Goal: Find specific page/section: Find specific page/section

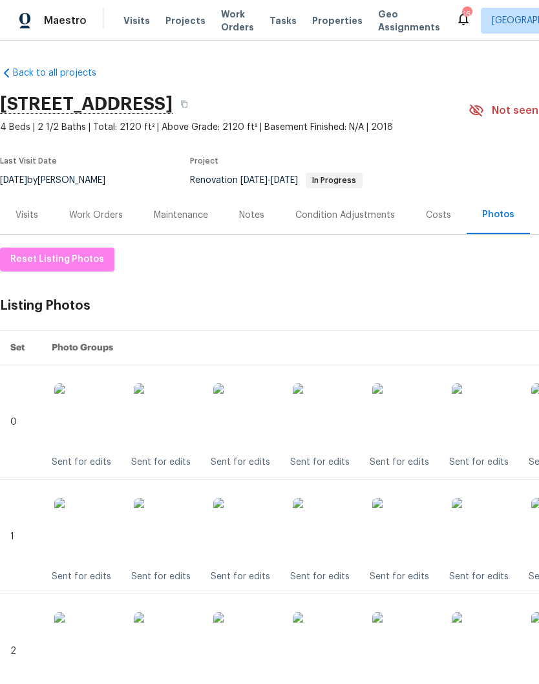
click at [344, 423] on img at bounding box center [325, 415] width 65 height 65
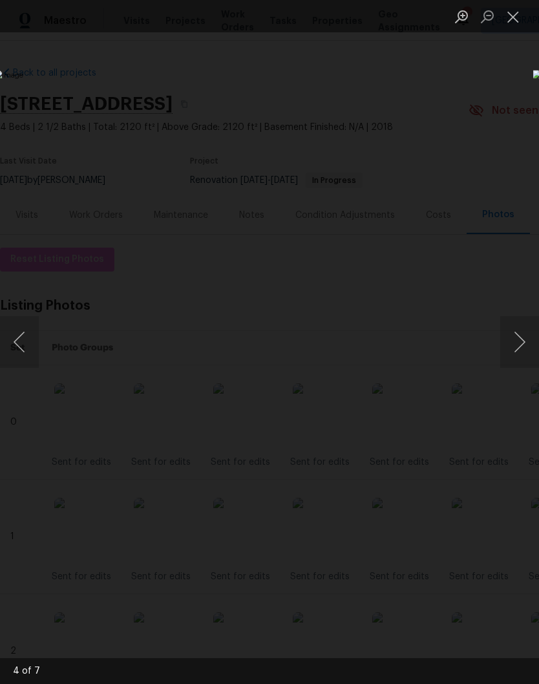
click at [514, 20] on button "Close lightbox" at bounding box center [513, 16] width 26 height 23
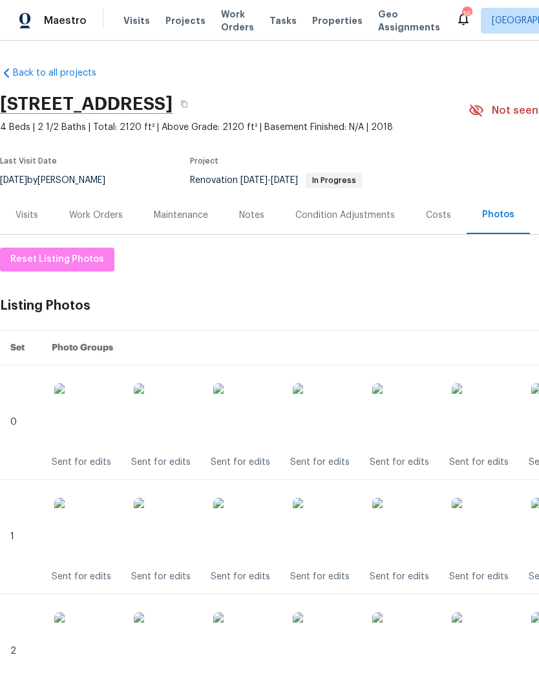
click at [337, 530] on img at bounding box center [325, 530] width 65 height 65
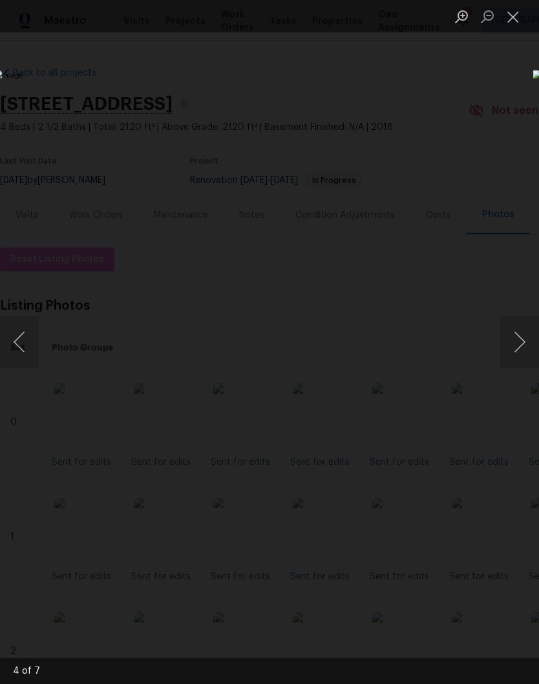
click at [518, 26] on button "Close lightbox" at bounding box center [513, 16] width 26 height 23
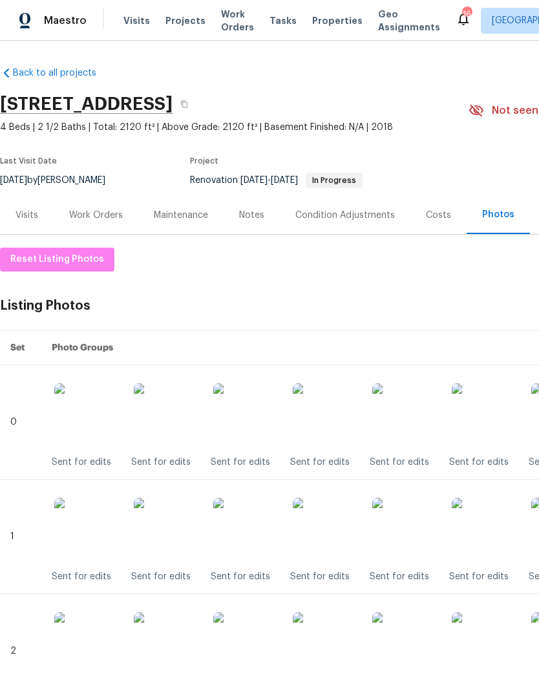
click at [337, 636] on img at bounding box center [325, 644] width 65 height 65
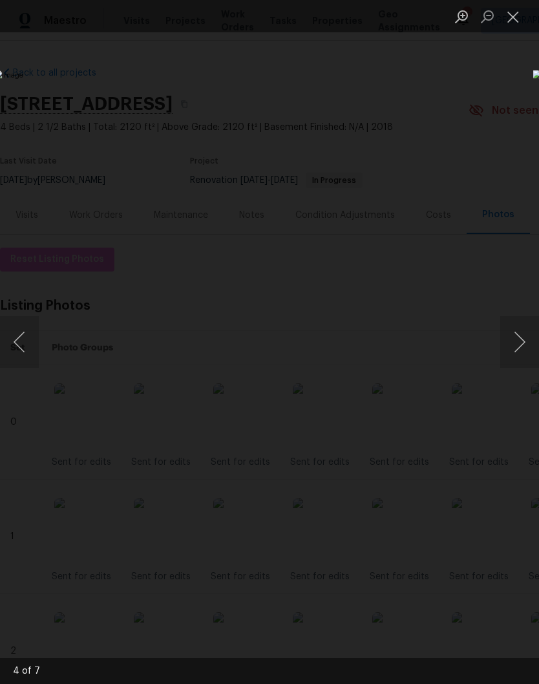
click at [516, 25] on button "Close lightbox" at bounding box center [513, 16] width 26 height 23
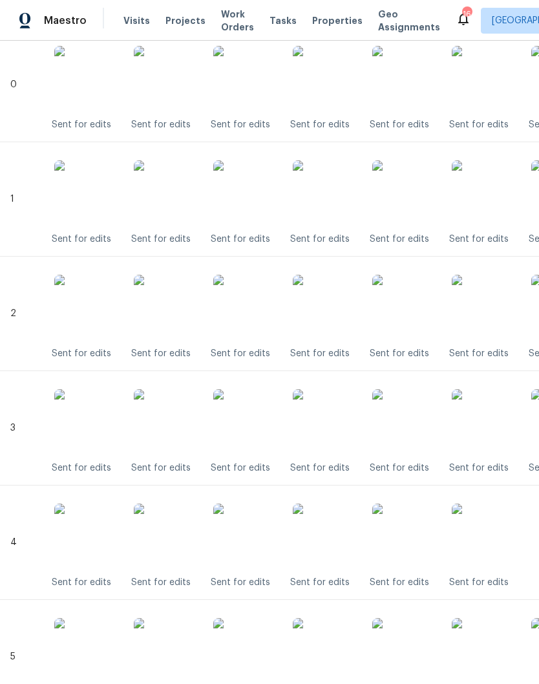
scroll to position [333, 0]
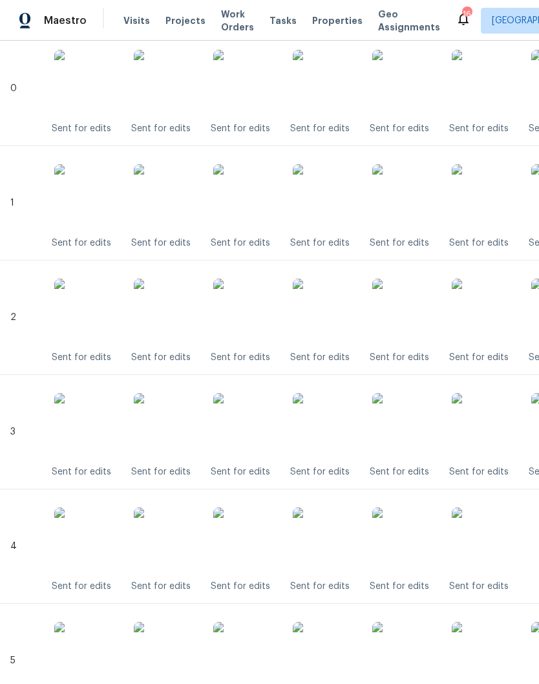
click at [338, 425] on img at bounding box center [325, 425] width 65 height 65
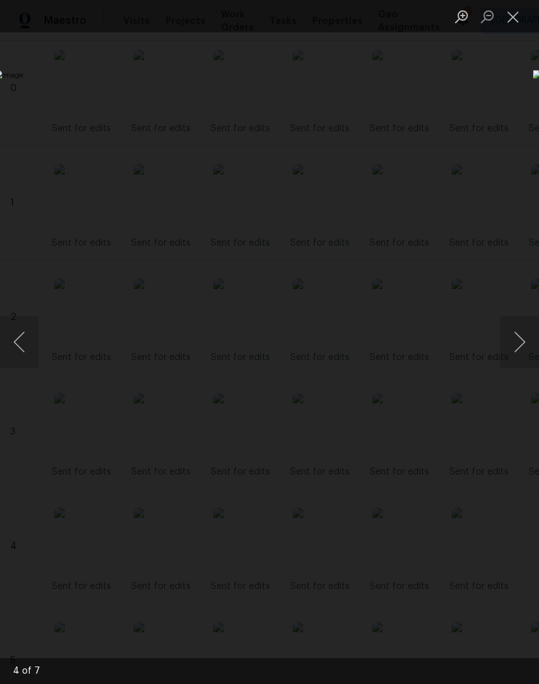
click at [513, 24] on button "Close lightbox" at bounding box center [513, 16] width 26 height 23
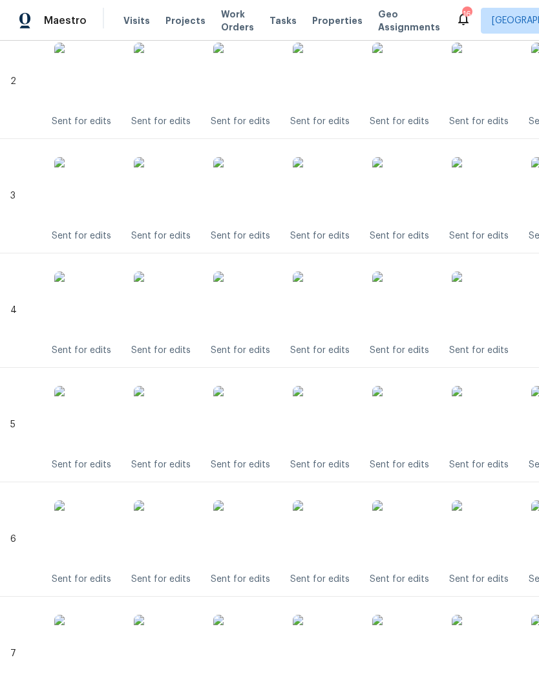
scroll to position [574, 0]
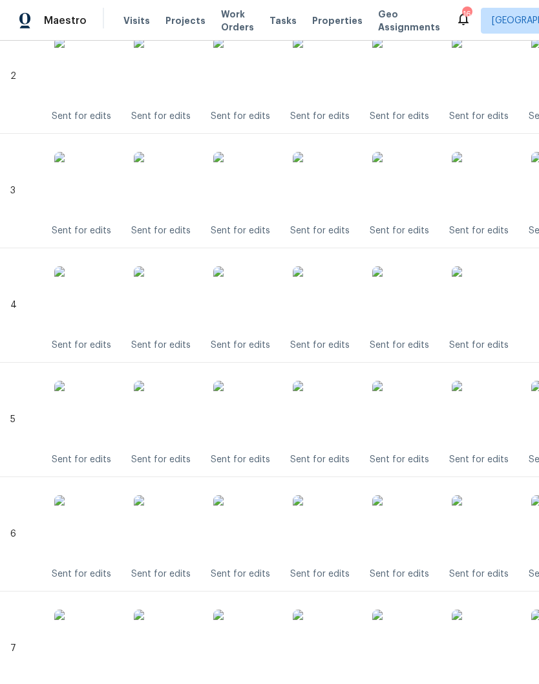
click at [330, 303] on img at bounding box center [325, 298] width 65 height 65
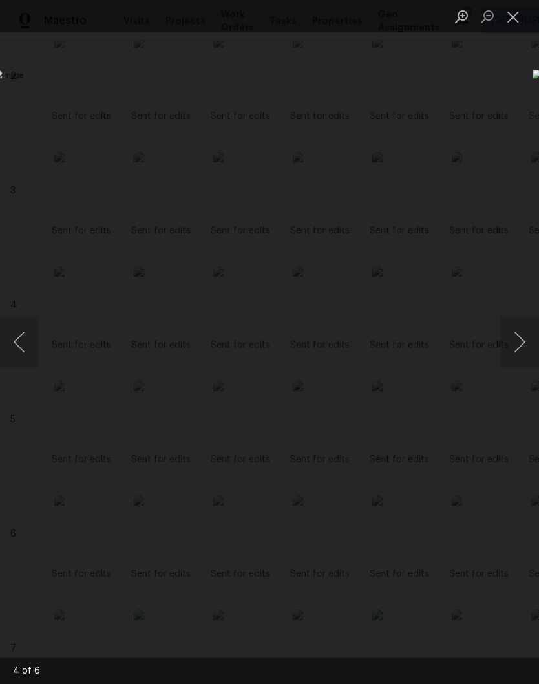
click at [514, 24] on button "Close lightbox" at bounding box center [513, 16] width 26 height 23
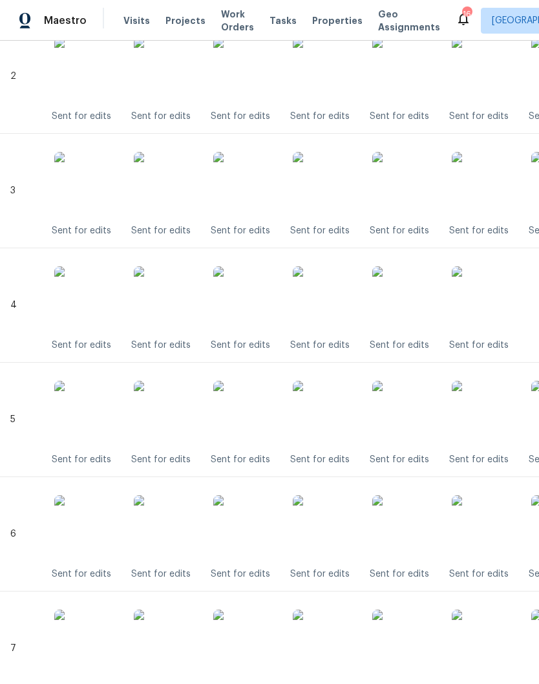
click at [261, 299] on img at bounding box center [245, 298] width 65 height 65
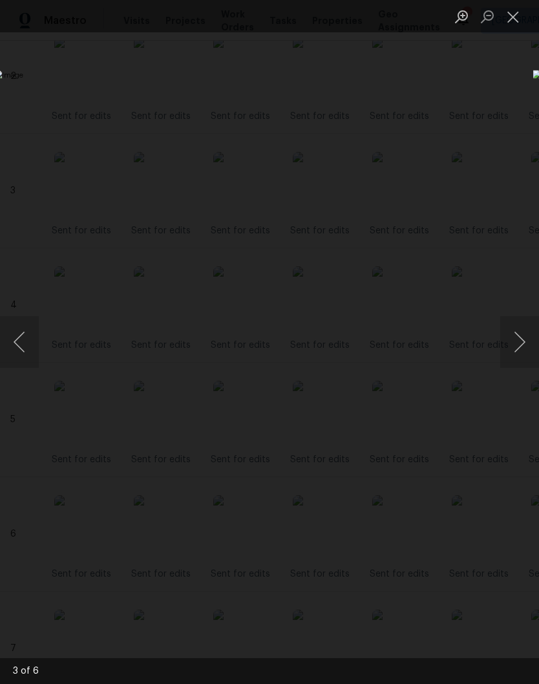
click at [513, 21] on button "Close lightbox" at bounding box center [513, 16] width 26 height 23
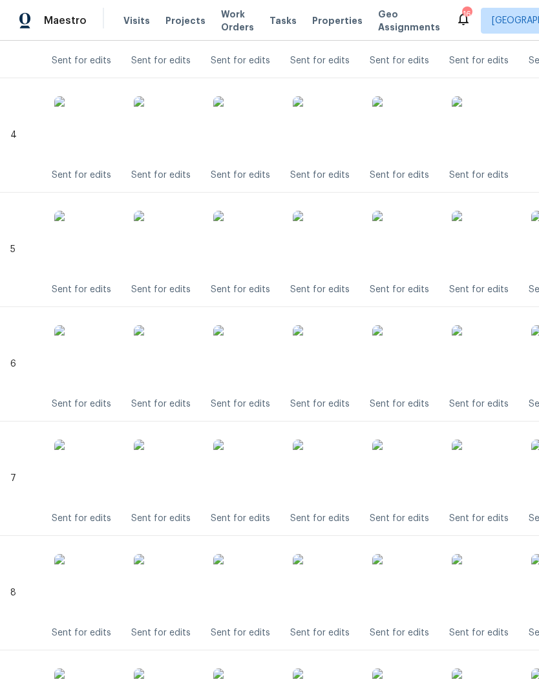
scroll to position [746, 0]
click at [336, 251] on img at bounding box center [325, 241] width 65 height 65
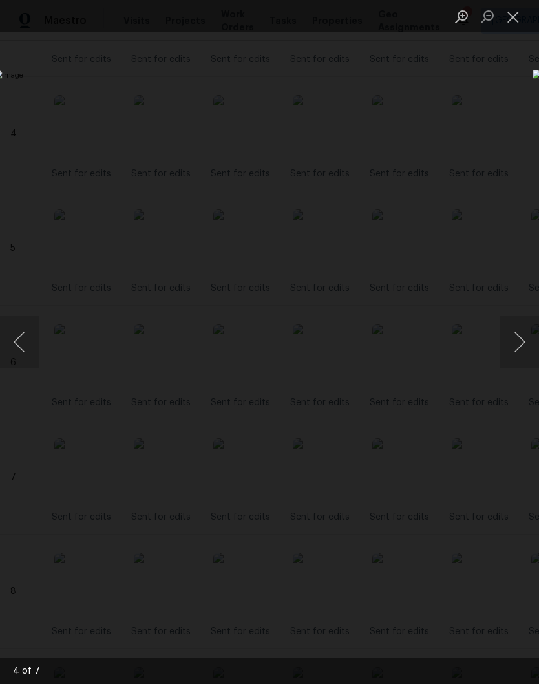
click at [510, 20] on button "Close lightbox" at bounding box center [513, 16] width 26 height 23
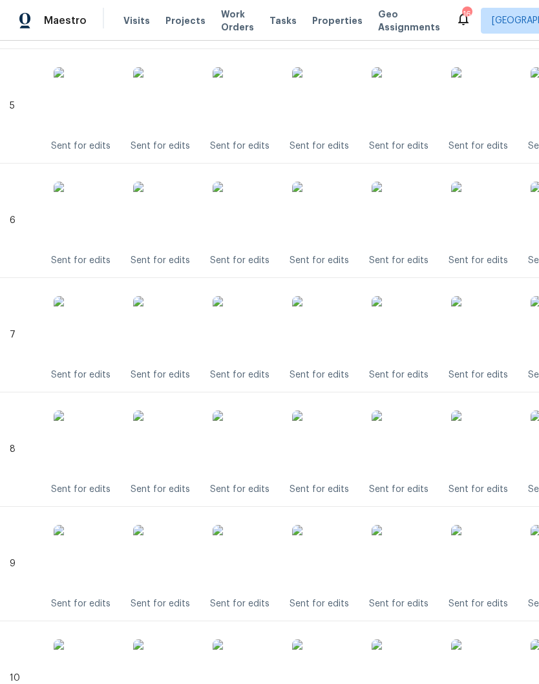
scroll to position [888, 1]
click at [338, 224] on img at bounding box center [324, 213] width 65 height 65
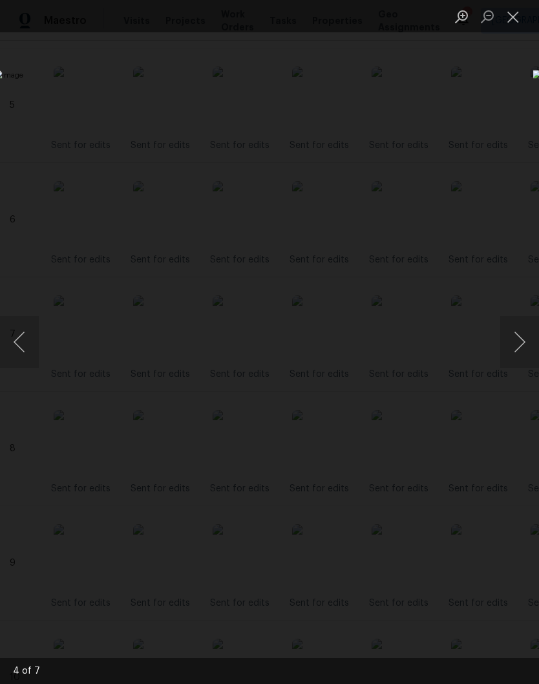
click at [510, 25] on button "Close lightbox" at bounding box center [513, 16] width 26 height 23
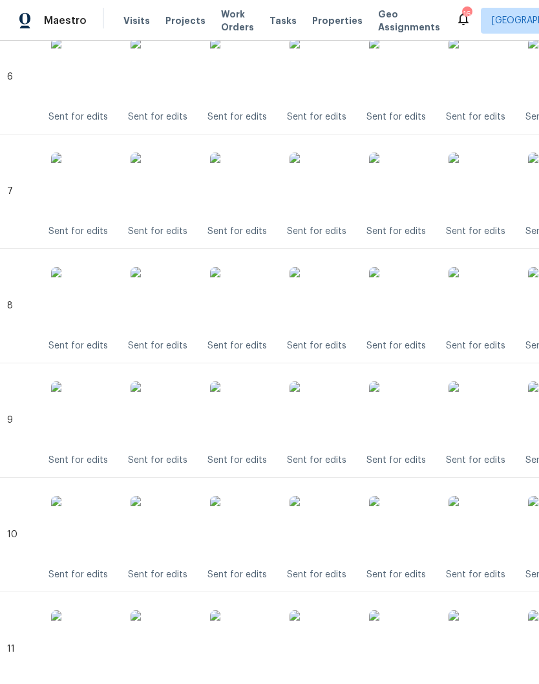
scroll to position [1034, 4]
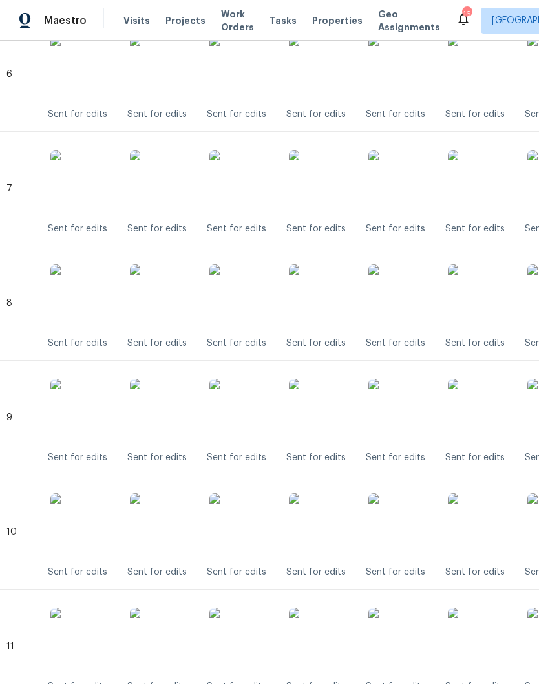
click at [336, 295] on img at bounding box center [321, 296] width 65 height 65
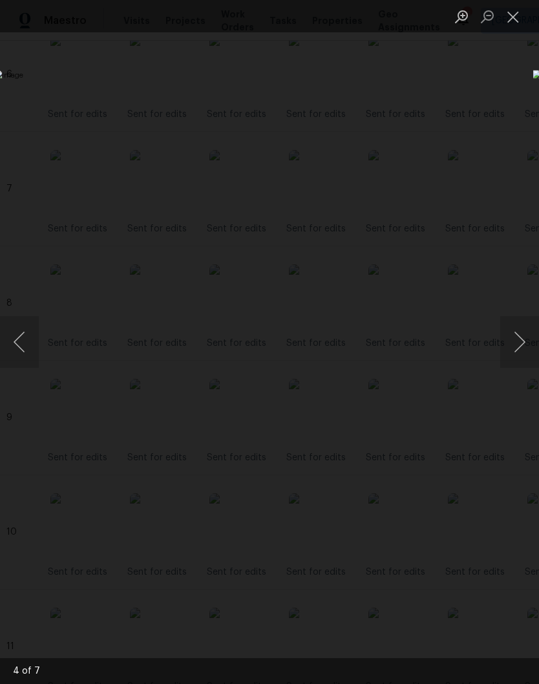
click at [514, 23] on button "Close lightbox" at bounding box center [513, 16] width 26 height 23
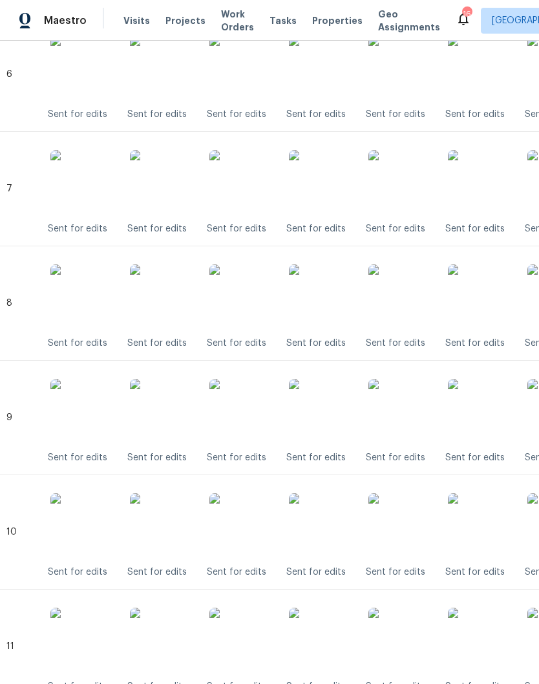
click at [337, 416] on img at bounding box center [321, 411] width 65 height 65
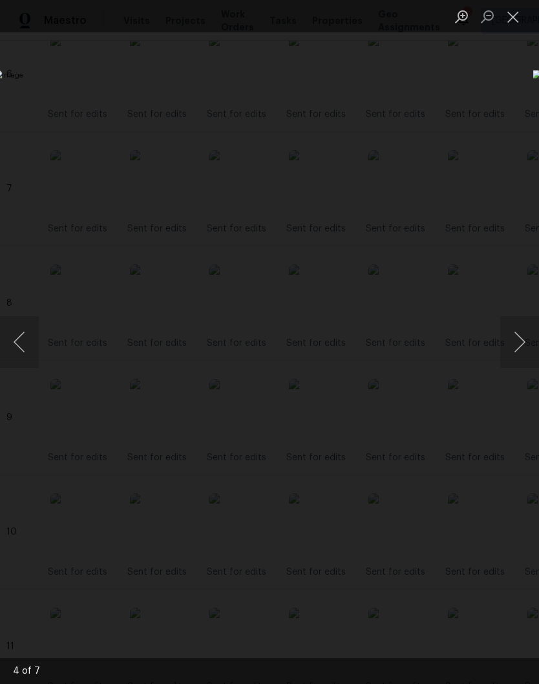
click at [510, 21] on button "Close lightbox" at bounding box center [513, 16] width 26 height 23
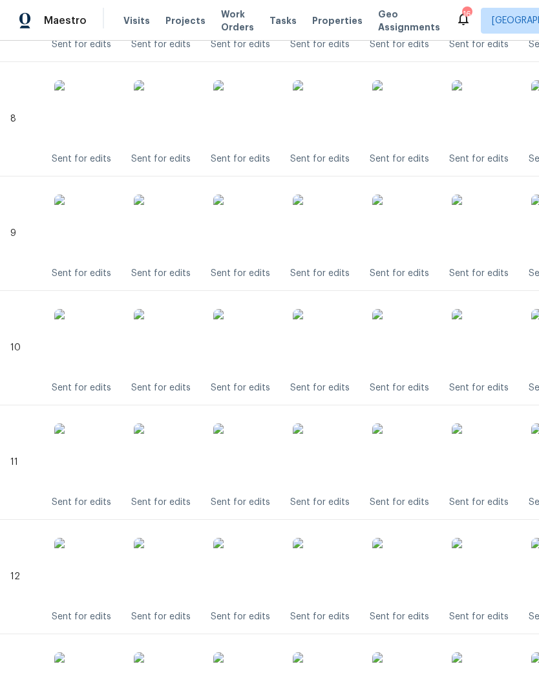
scroll to position [1227, 0]
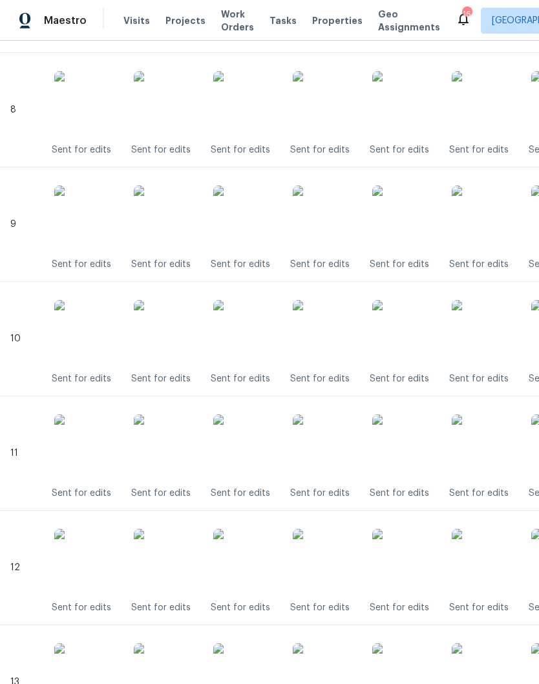
click at [337, 336] on img at bounding box center [325, 332] width 65 height 65
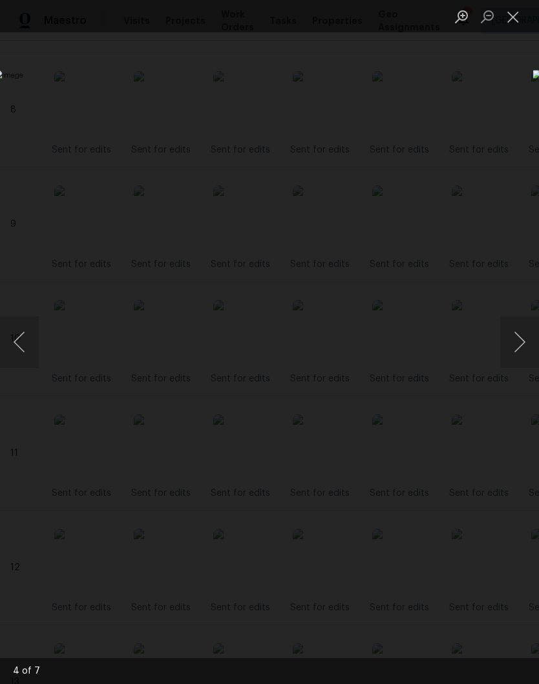
click at [515, 22] on button "Close lightbox" at bounding box center [513, 16] width 26 height 23
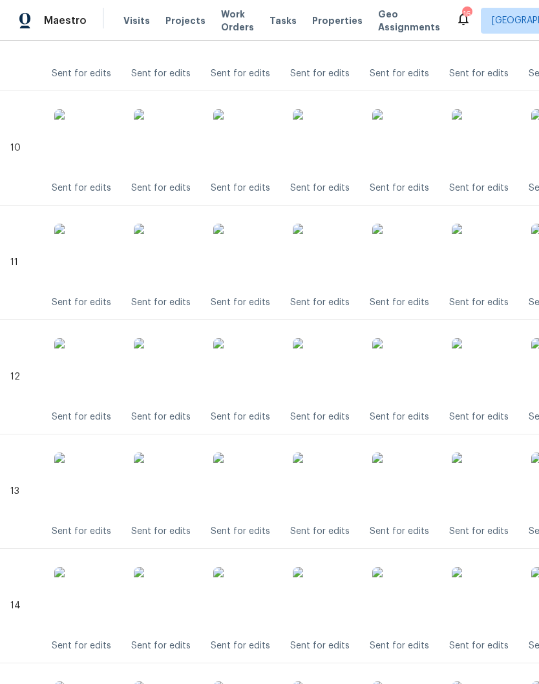
scroll to position [1418, 0]
click at [332, 262] on img at bounding box center [325, 255] width 65 height 65
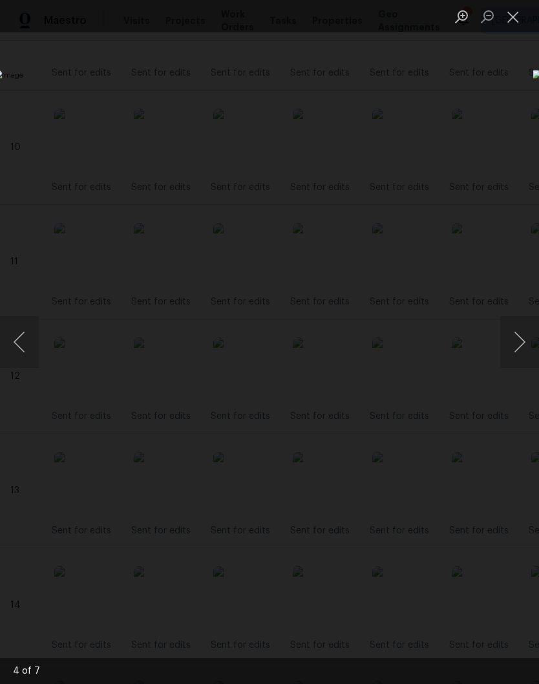
click at [513, 23] on button "Close lightbox" at bounding box center [513, 16] width 26 height 23
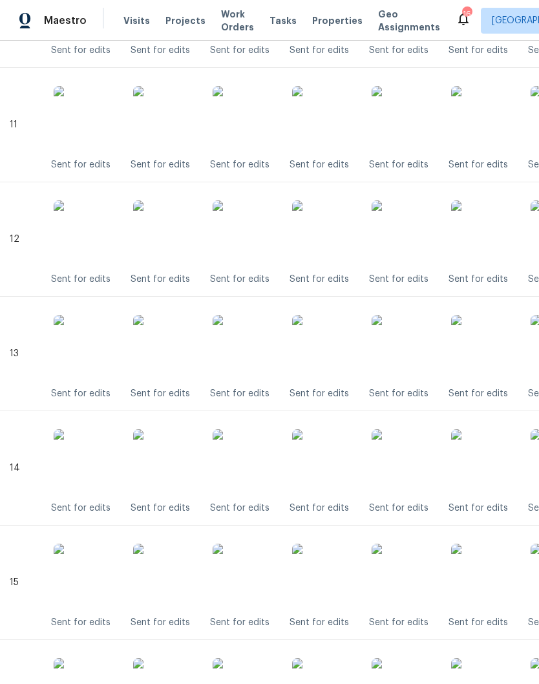
scroll to position [1571, 6]
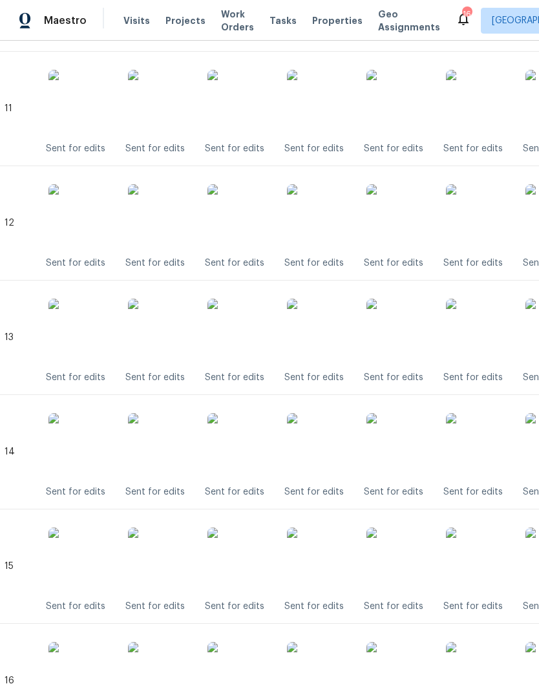
click at [328, 230] on img at bounding box center [319, 216] width 65 height 65
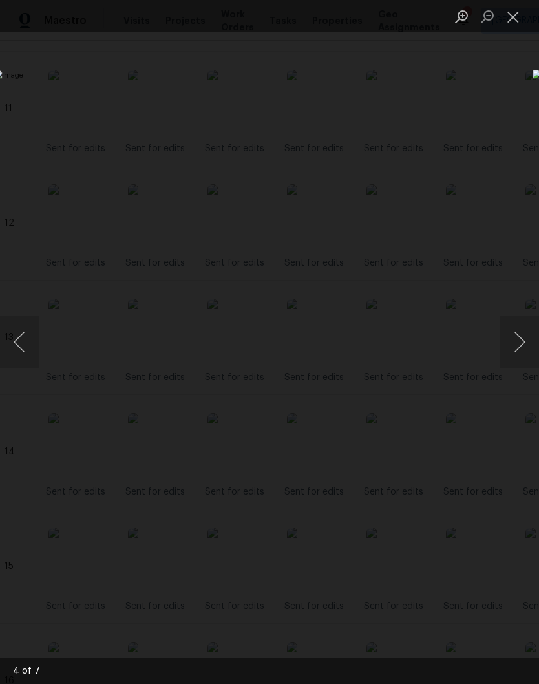
click at [510, 23] on button "Close lightbox" at bounding box center [513, 16] width 26 height 23
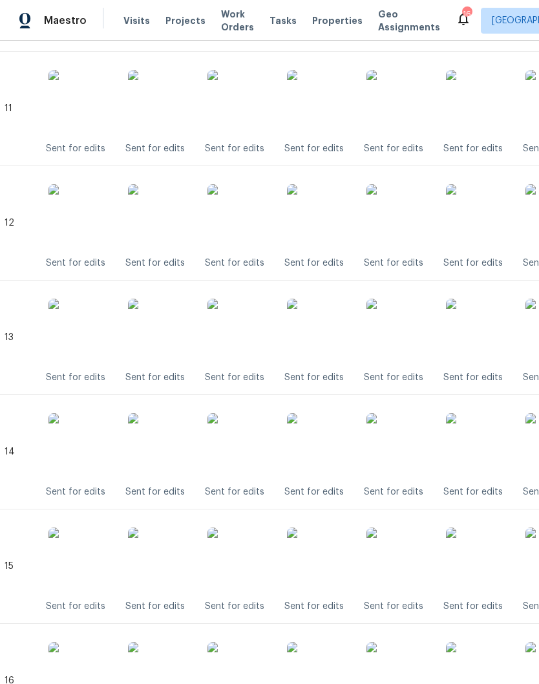
click at [326, 338] on img at bounding box center [319, 331] width 65 height 65
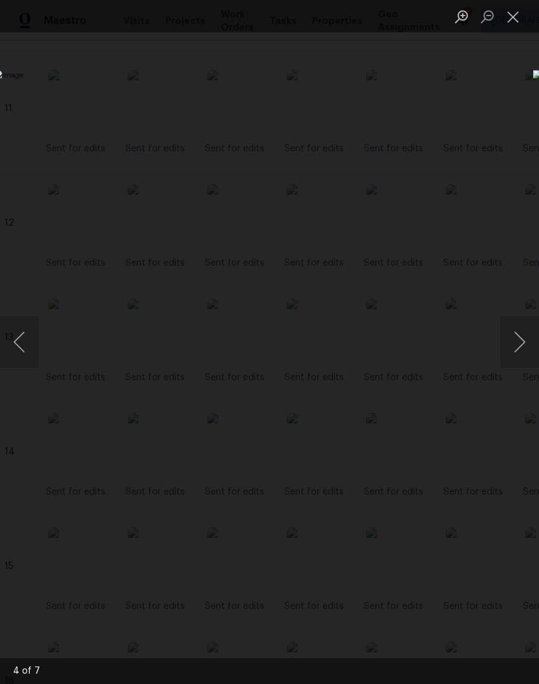
click at [514, 25] on button "Close lightbox" at bounding box center [513, 16] width 26 height 23
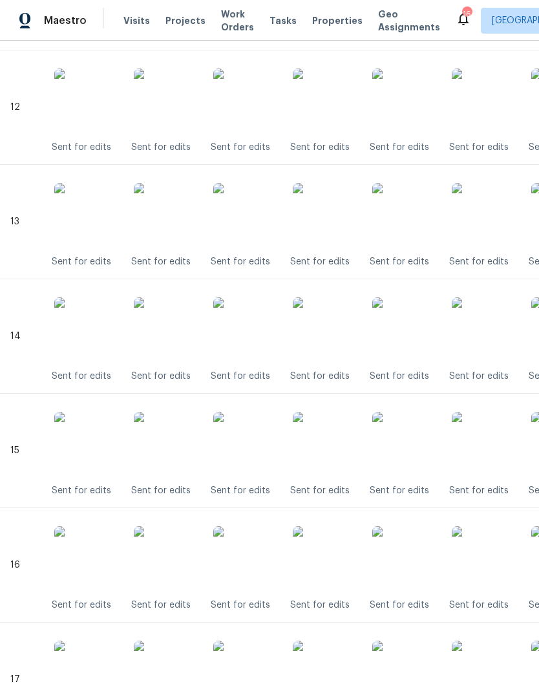
scroll to position [1692, 0]
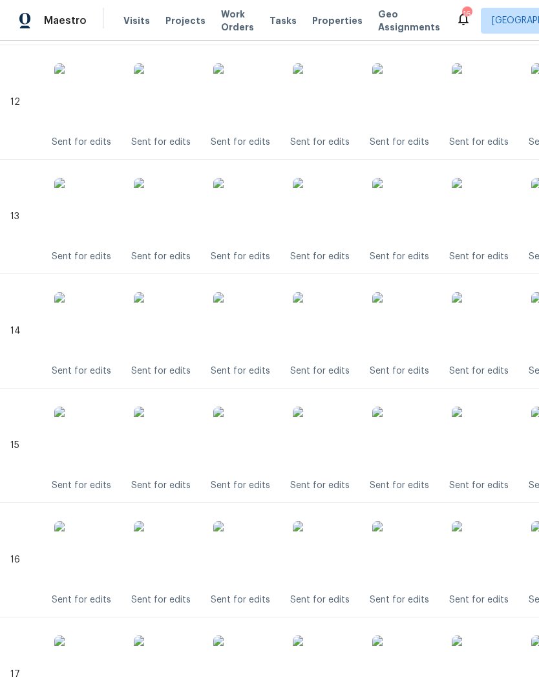
click at [335, 327] on img at bounding box center [325, 324] width 65 height 65
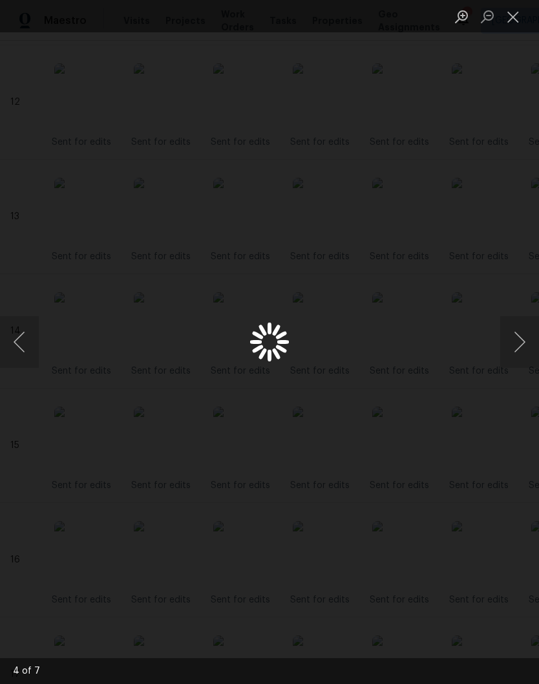
click at [336, 329] on div "Lightbox" at bounding box center [269, 342] width 539 height 684
click at [514, 23] on button "Close lightbox" at bounding box center [513, 16] width 26 height 23
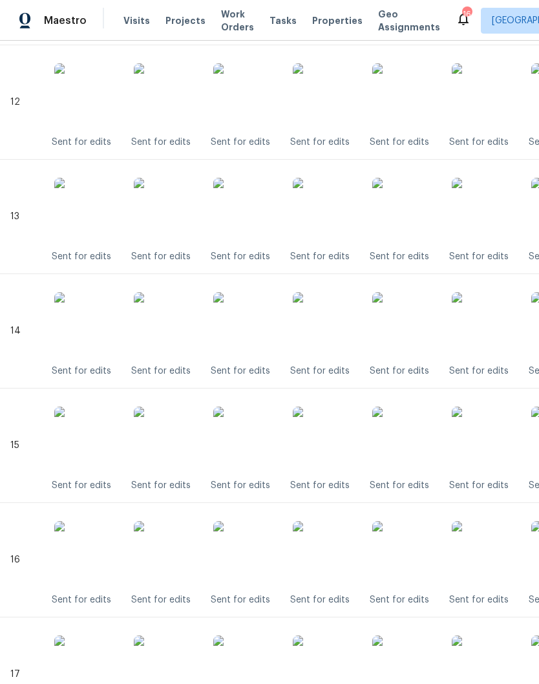
click at [339, 439] on img at bounding box center [325, 438] width 65 height 65
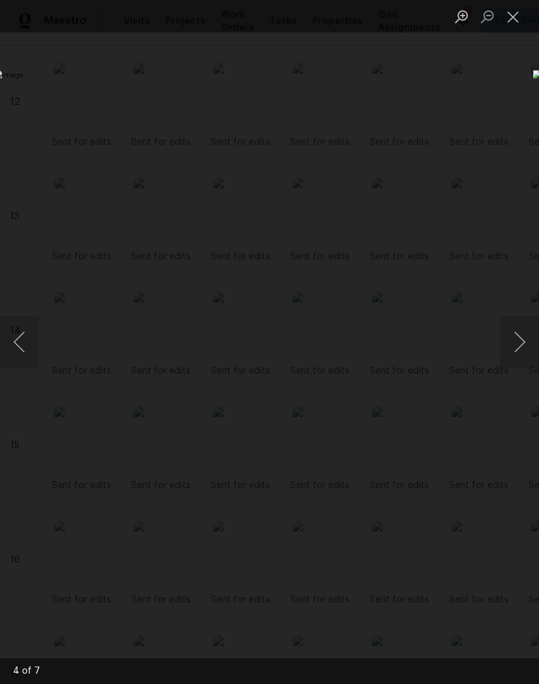
click at [507, 23] on button "Close lightbox" at bounding box center [513, 16] width 26 height 23
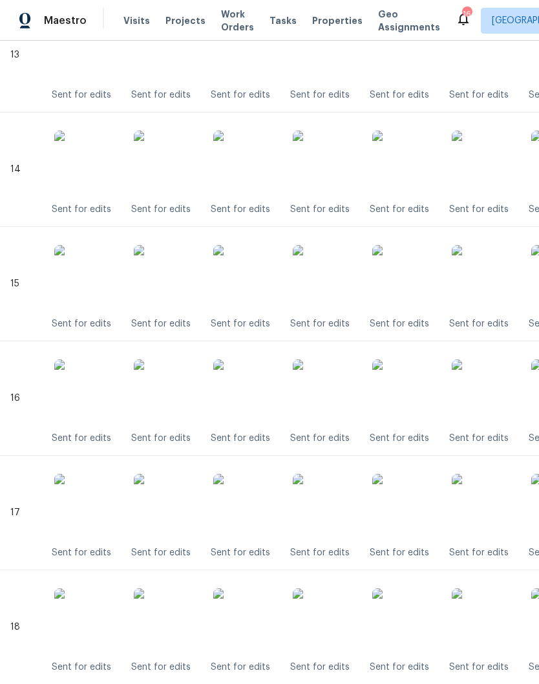
scroll to position [1854, 0]
click at [332, 401] on img at bounding box center [325, 391] width 65 height 65
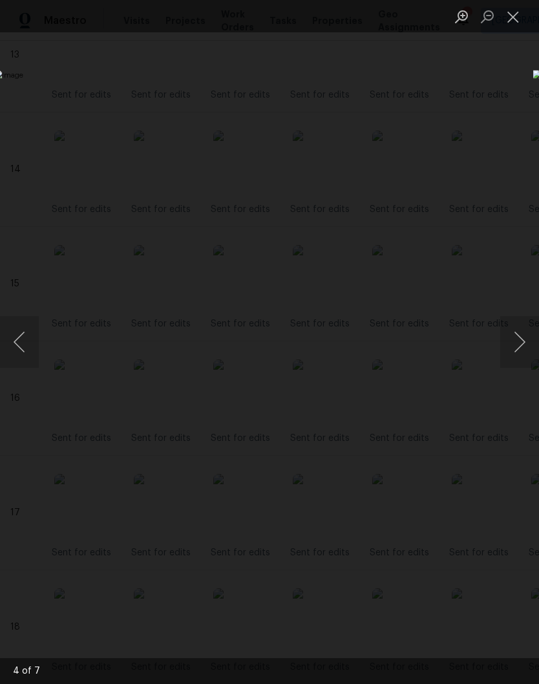
click at [518, 19] on button "Close lightbox" at bounding box center [513, 16] width 26 height 23
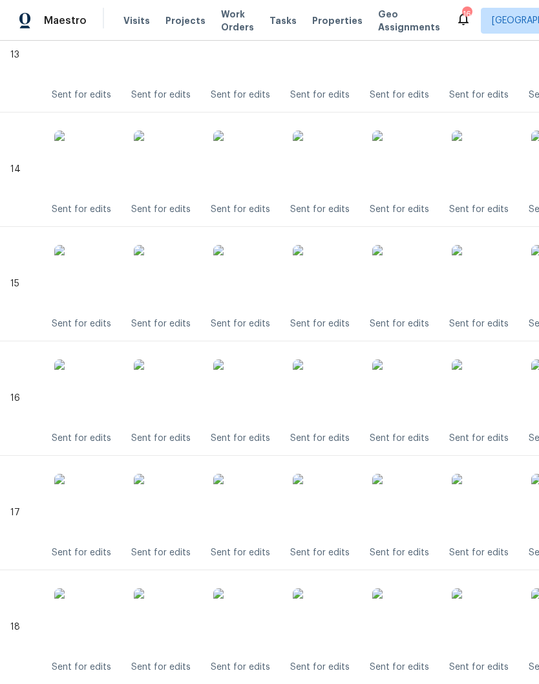
click at [339, 503] on img at bounding box center [325, 506] width 65 height 65
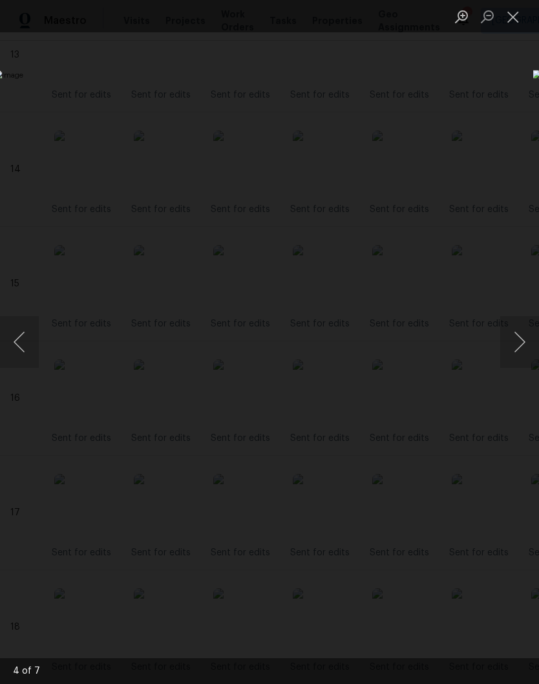
click at [521, 14] on button "Close lightbox" at bounding box center [513, 16] width 26 height 23
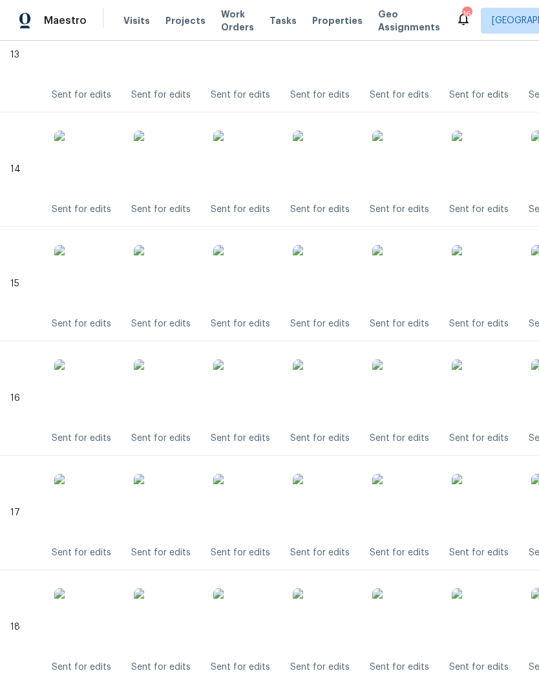
click at [344, 617] on img at bounding box center [325, 620] width 65 height 65
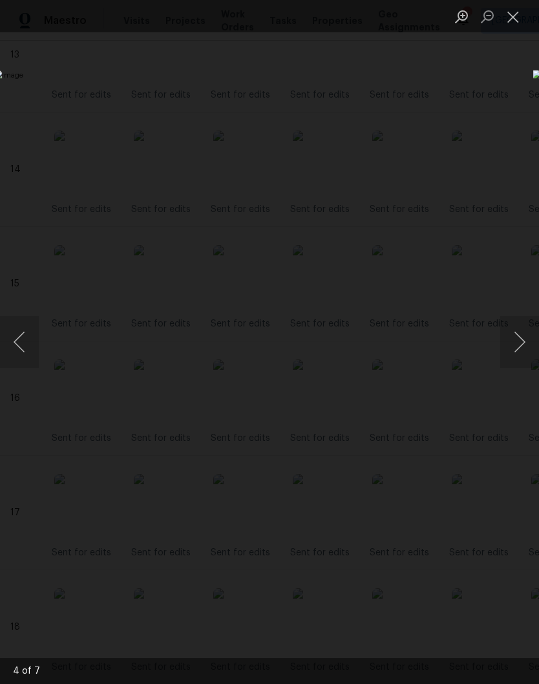
click at [515, 20] on button "Close lightbox" at bounding box center [513, 16] width 26 height 23
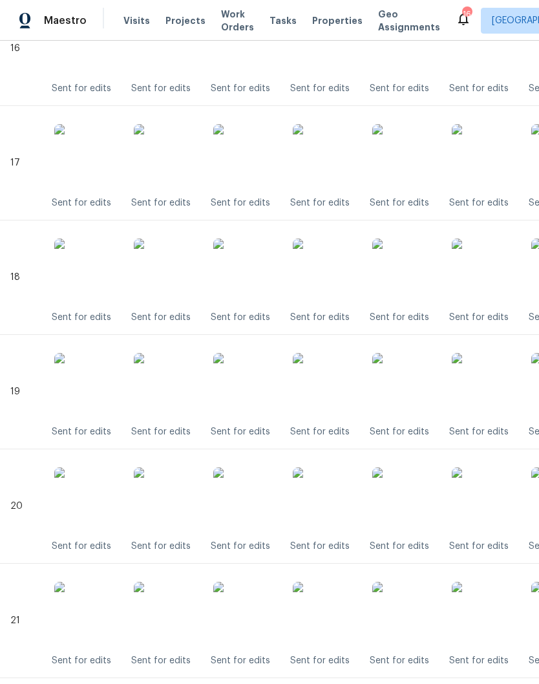
scroll to position [2203, 0]
click at [339, 397] on img at bounding box center [325, 385] width 65 height 65
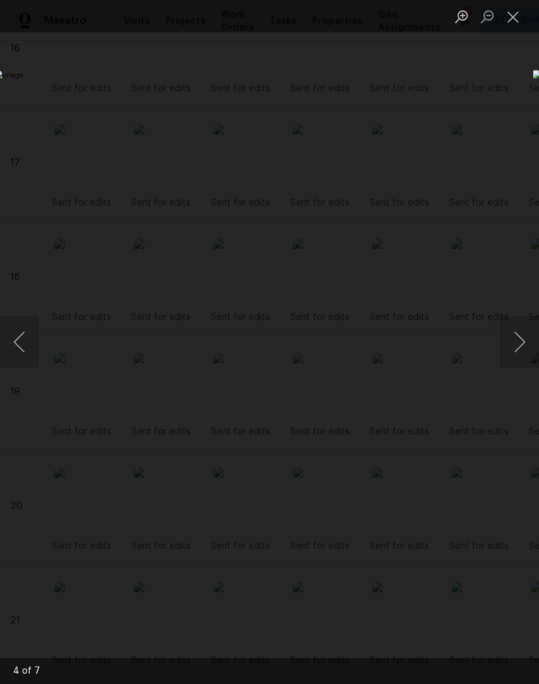
click at [514, 16] on button "Close lightbox" at bounding box center [513, 16] width 26 height 23
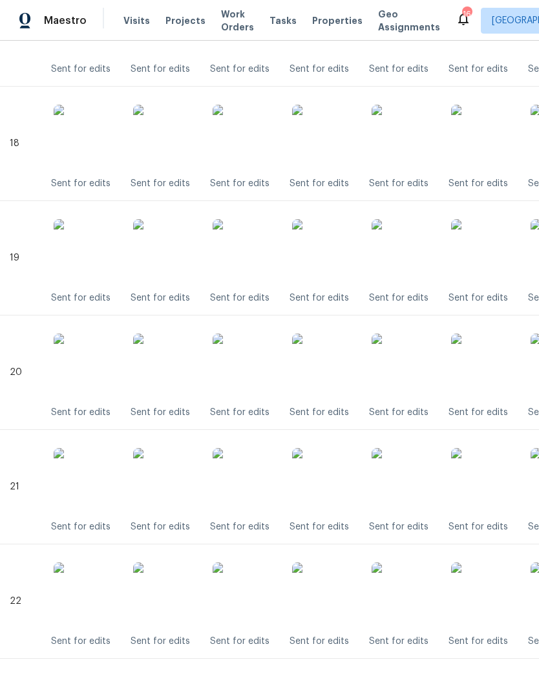
scroll to position [2336, 1]
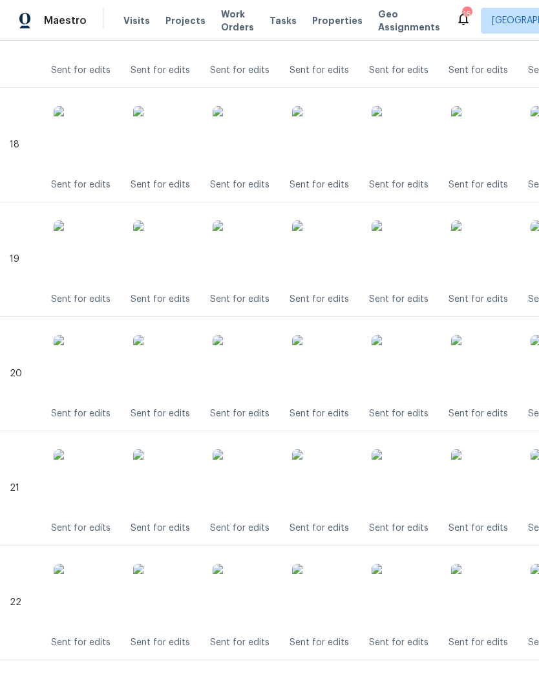
click at [335, 482] on img at bounding box center [324, 481] width 65 height 65
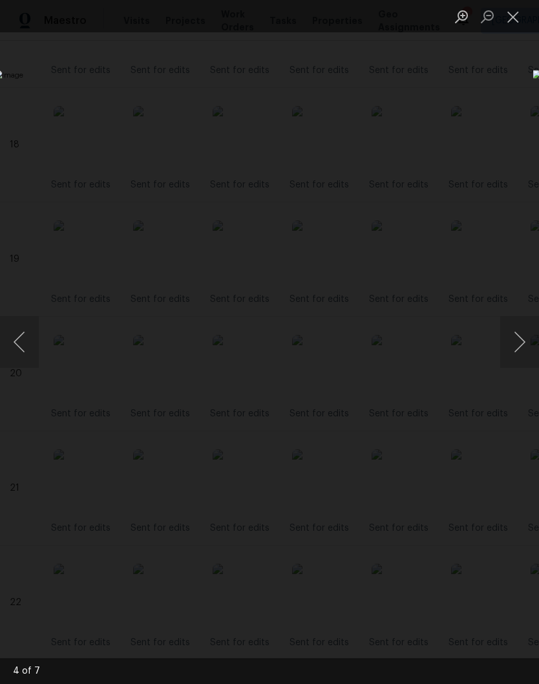
click at [512, 12] on button "Close lightbox" at bounding box center [513, 16] width 26 height 23
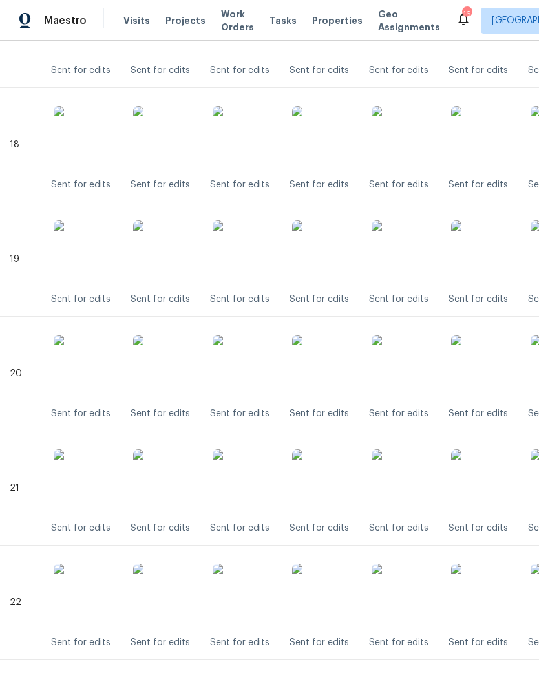
click at [331, 596] on img at bounding box center [324, 595] width 65 height 65
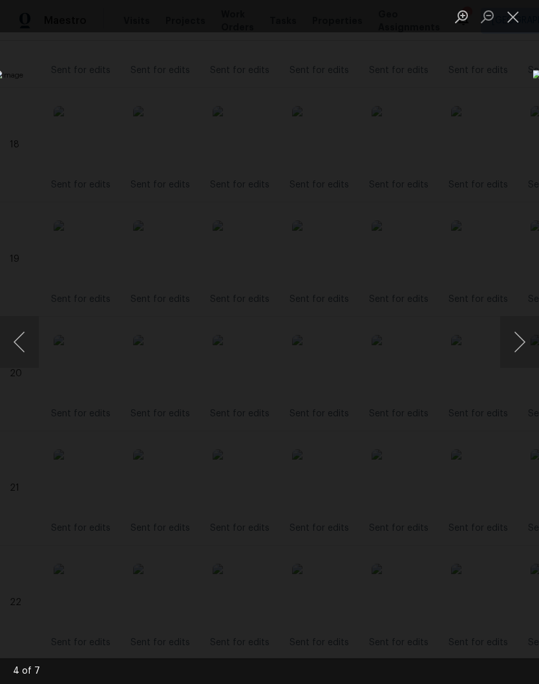
click at [514, 20] on button "Close lightbox" at bounding box center [513, 16] width 26 height 23
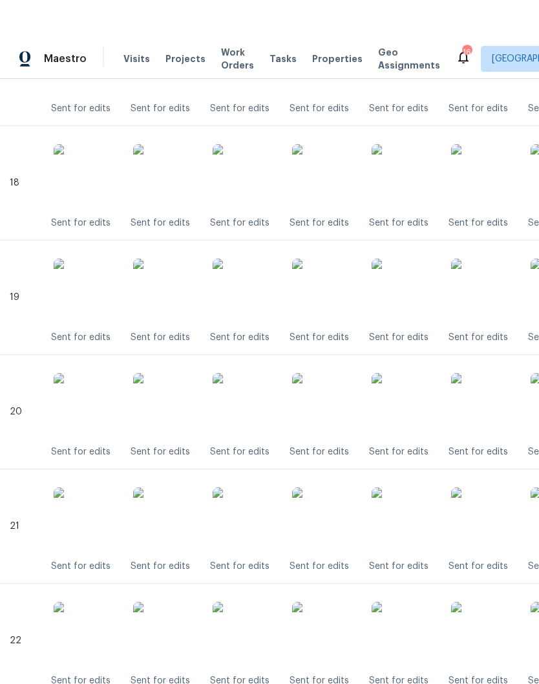
scroll to position [0, 0]
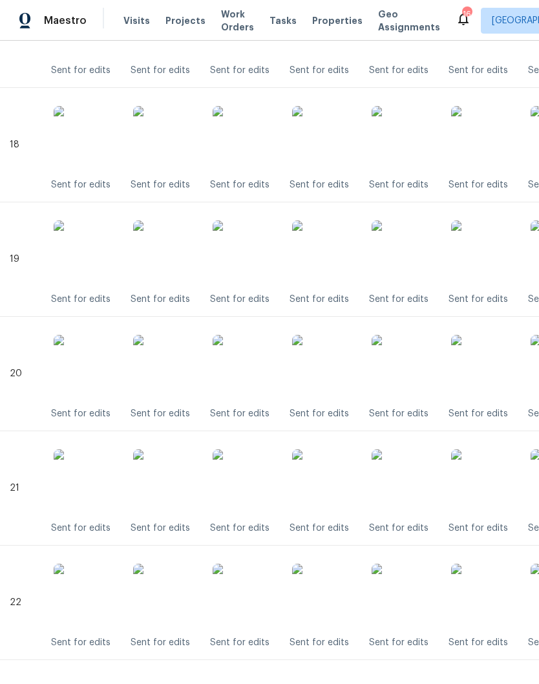
click at [336, 593] on img at bounding box center [324, 595] width 65 height 65
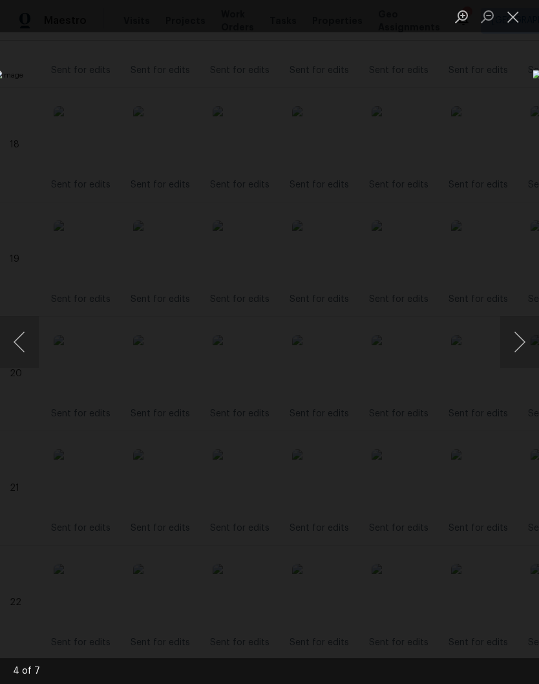
click at [516, 17] on button "Close lightbox" at bounding box center [513, 16] width 26 height 23
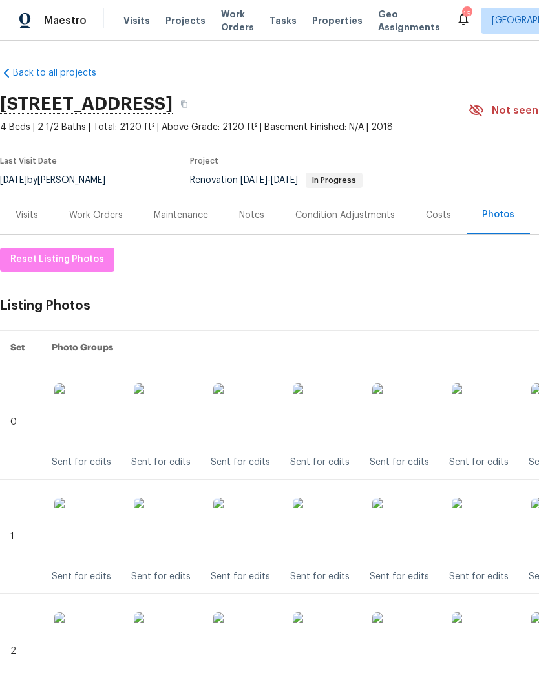
click at [103, 214] on div "Work Orders" at bounding box center [96, 215] width 54 height 13
